Goal: Navigation & Orientation: Find specific page/section

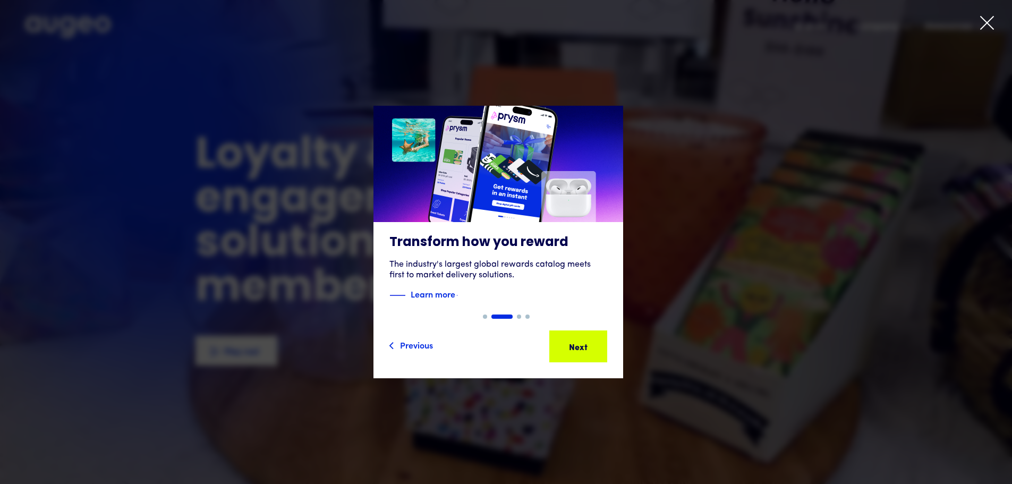
click at [582, 349] on div "Next" at bounding box center [573, 346] width 19 height 13
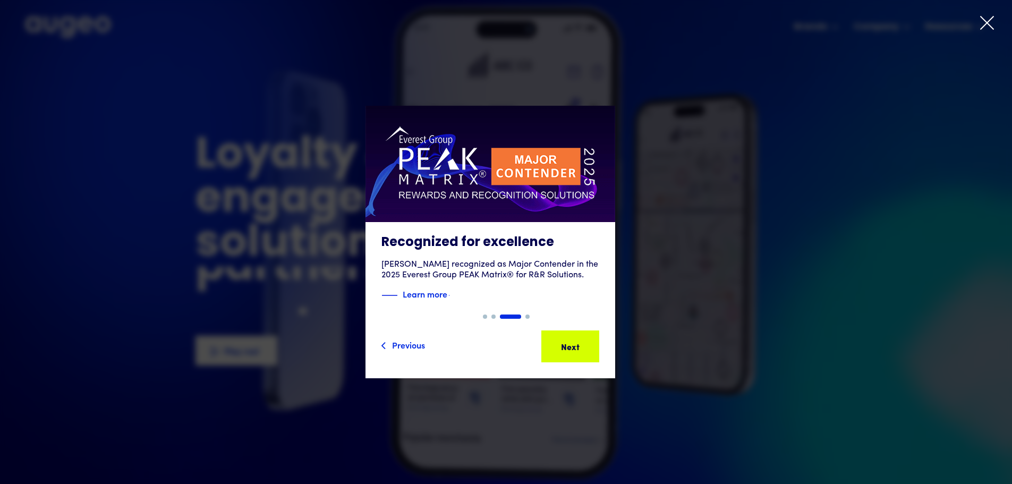
click at [602, 349] on div "Next" at bounding box center [610, 346] width 19 height 13
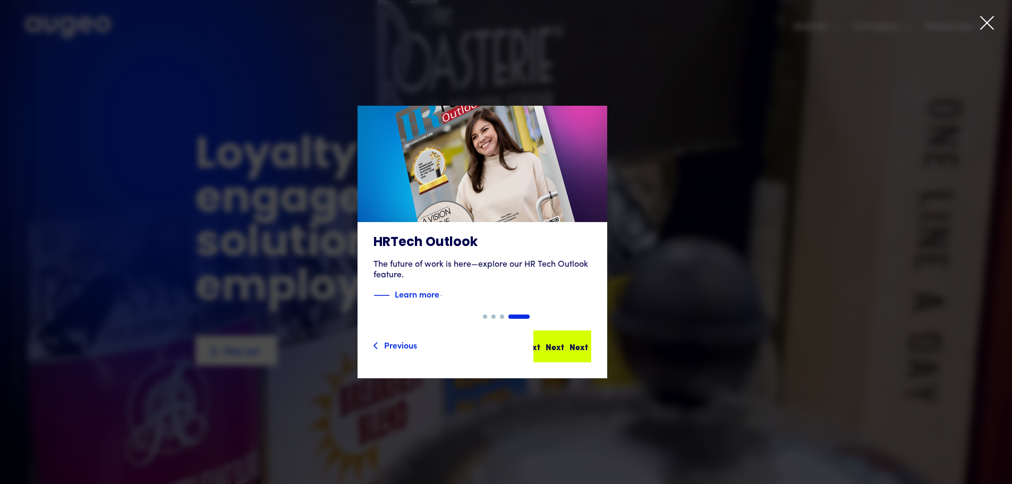
click at [602, 349] on div "Next Next Next Next" at bounding box center [567, 346] width 96 height 13
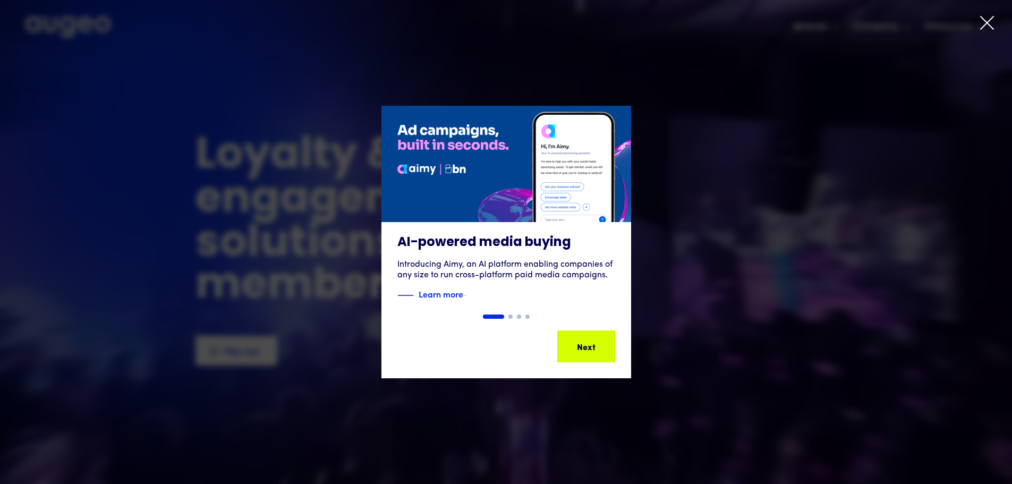
click at [983, 27] on icon at bounding box center [987, 23] width 16 height 16
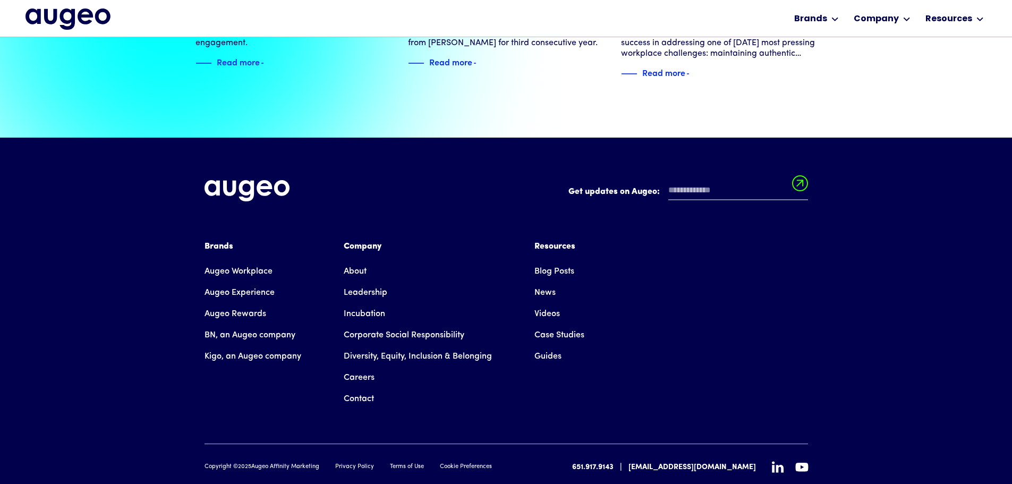
scroll to position [2432, 0]
click at [242, 303] on link "Augeo Rewards" at bounding box center [236, 313] width 62 height 21
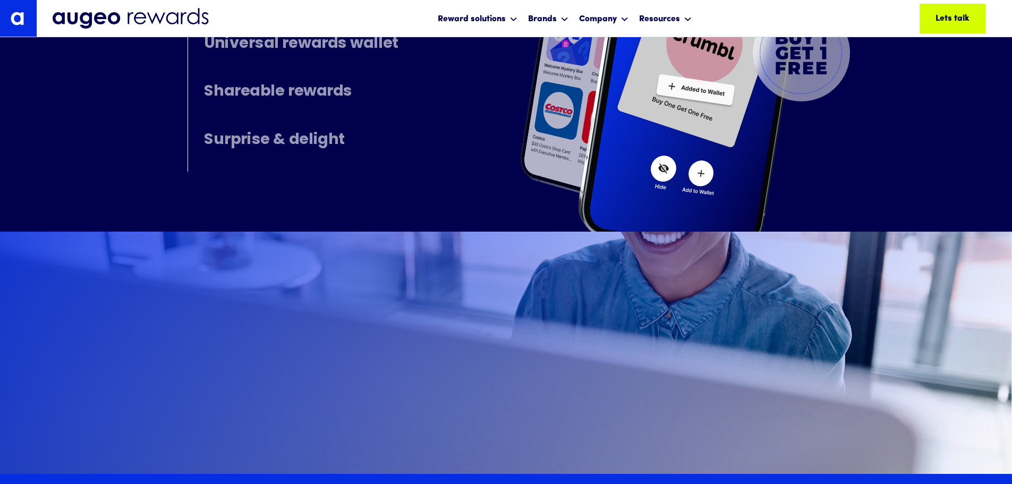
scroll to position [5623, 0]
